Goal: Check status

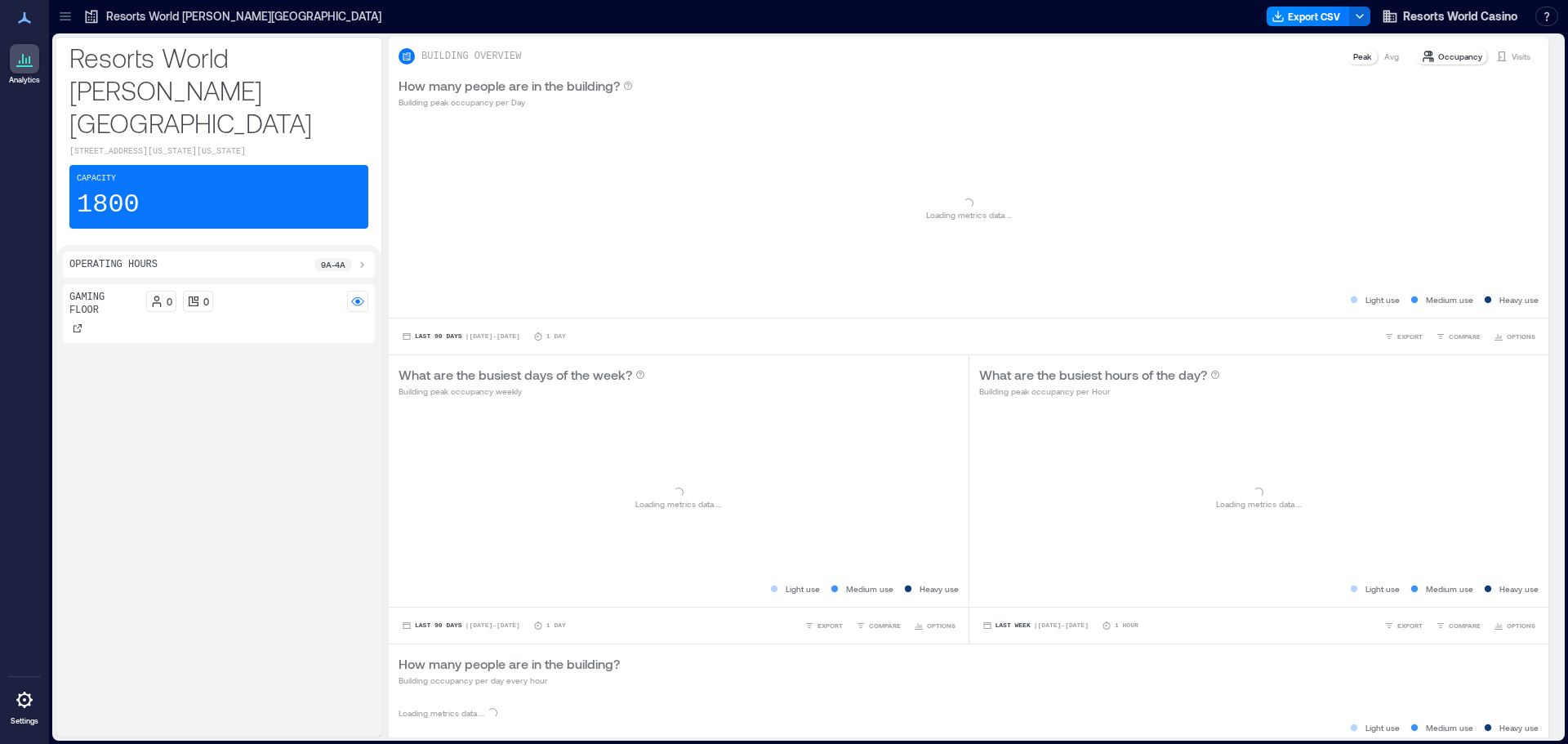
click at [216, 11] on p "Resorts World [PERSON_NAME][GEOGRAPHIC_DATA]" at bounding box center [244, 16] width 275 height 16
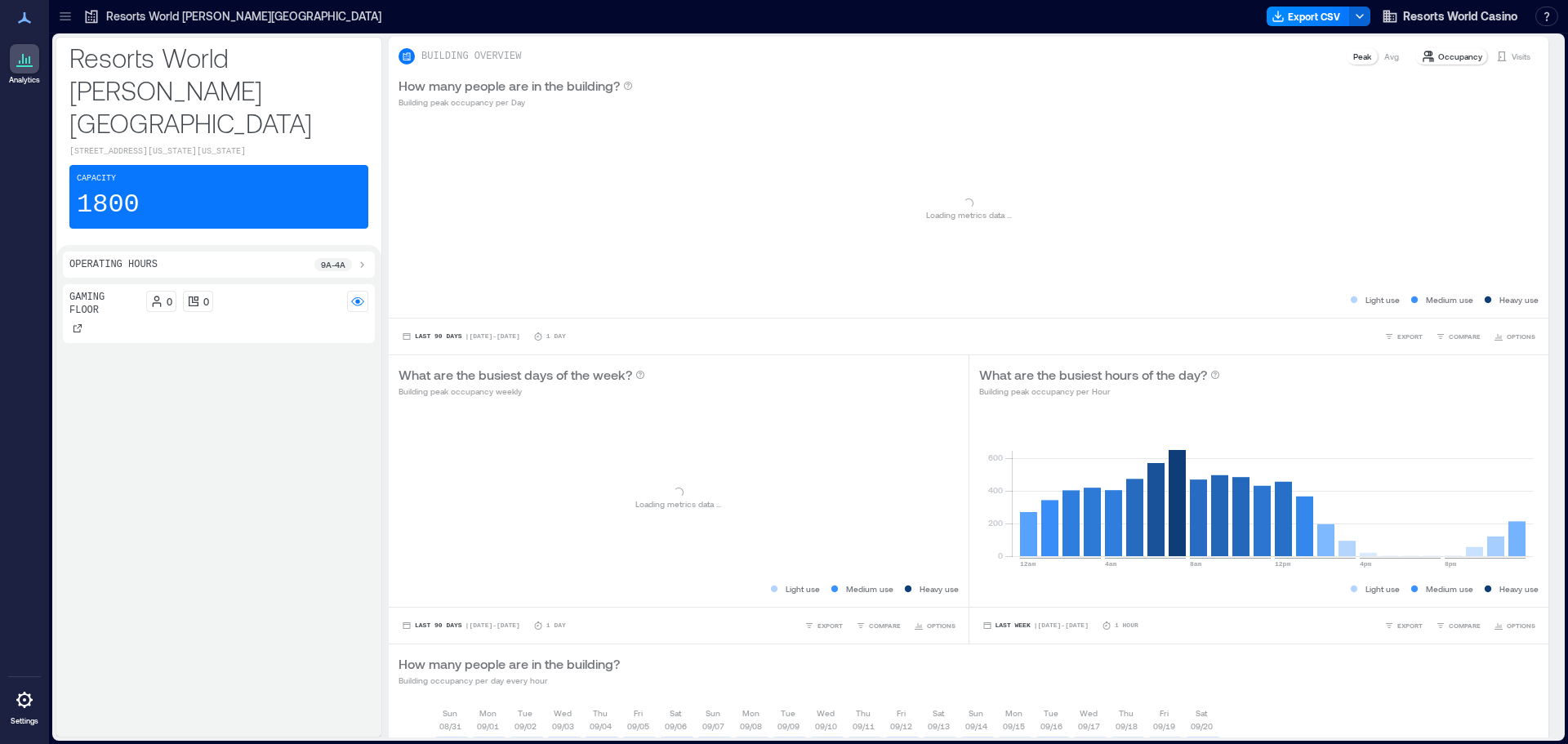
click at [216, 11] on p "Resorts World [PERSON_NAME][GEOGRAPHIC_DATA]" at bounding box center [244, 16] width 275 height 16
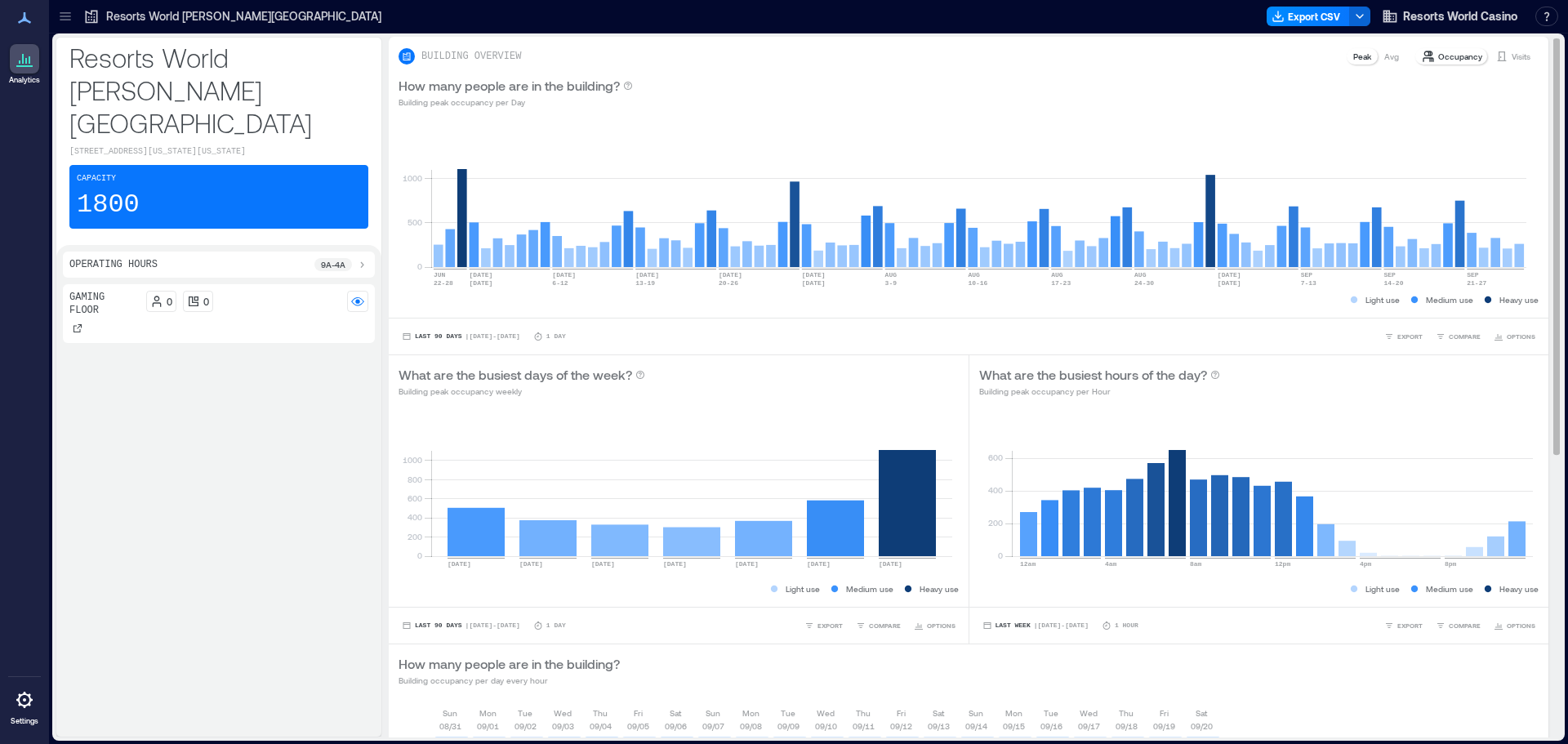
click at [1512, 55] on p "Visits" at bounding box center [1521, 56] width 19 height 13
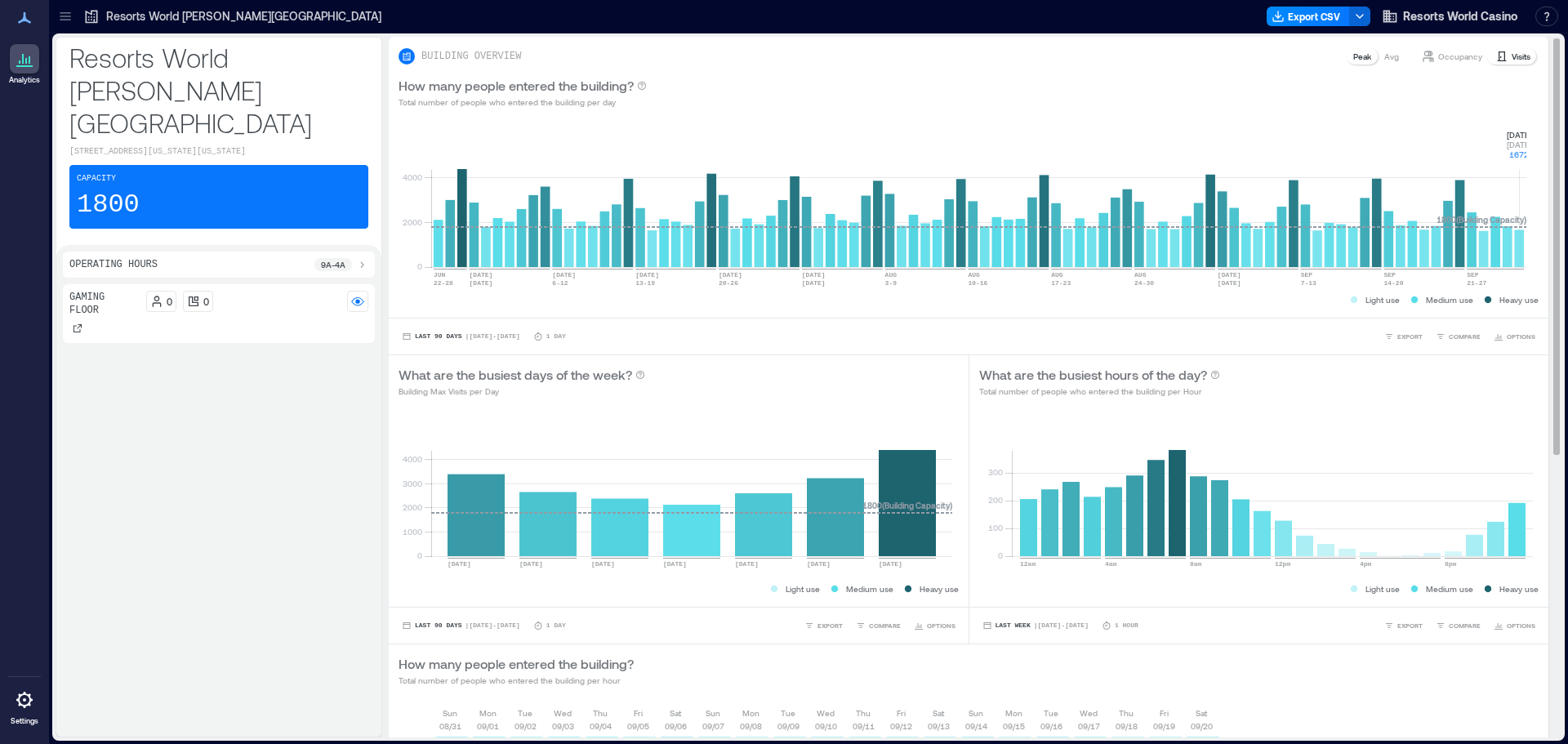
click at [1521, 256] on rect at bounding box center [979, 198] width 1095 height 139
drag, startPoint x: 1497, startPoint y: 123, endPoint x: 1532, endPoint y: 159, distance: 50.2
click at [1532, 159] on div "0 2000 4000 JUN [DATE]-[DATE] [DATE] [DATE] 6-[DATE] [DATE]-[DATE] [DATE] [DATE…" at bounding box center [968, 218] width 1160 height 200
copy g "[DATE] [DATE] 1672"
